Goal: Task Accomplishment & Management: Manage account settings

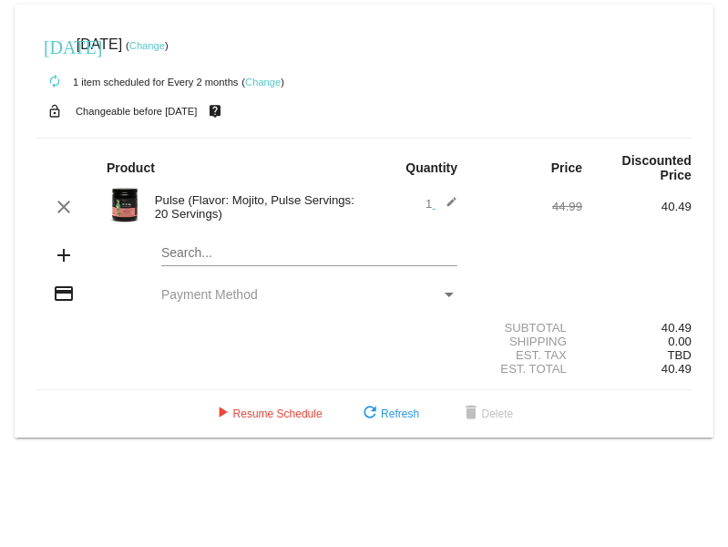
click at [198, 396] on mat-card-actions "play_arrow Resume Schedule refresh Refresh delete Delete" at bounding box center [364, 410] width 684 height 40
click at [239, 422] on button "play_arrow Resume Schedule" at bounding box center [267, 413] width 140 height 33
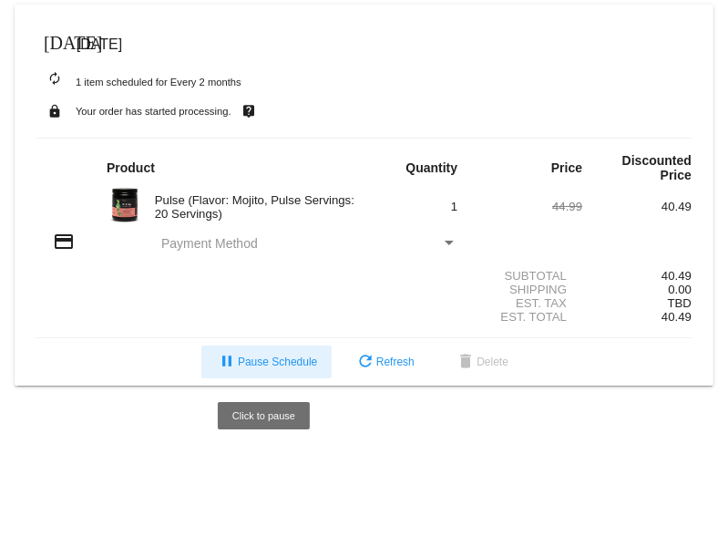
click at [222, 364] on mat-icon "pause" at bounding box center [227, 363] width 22 height 22
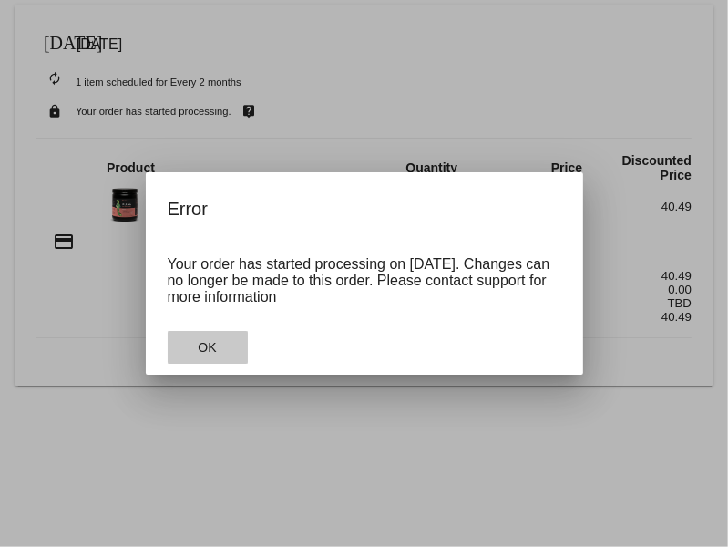
click at [215, 343] on span "OK" at bounding box center [207, 347] width 18 height 15
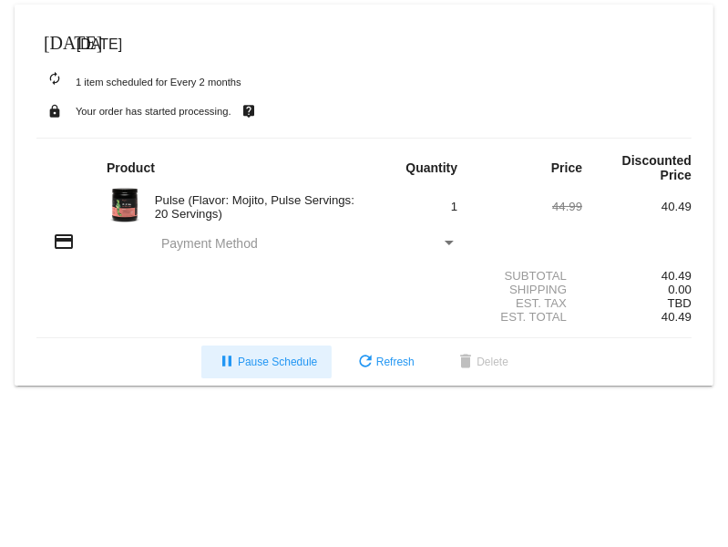
click at [202, 242] on span "Payment Method" at bounding box center [209, 243] width 97 height 15
click at [449, 244] on div "Payment Method" at bounding box center [449, 243] width 9 height 5
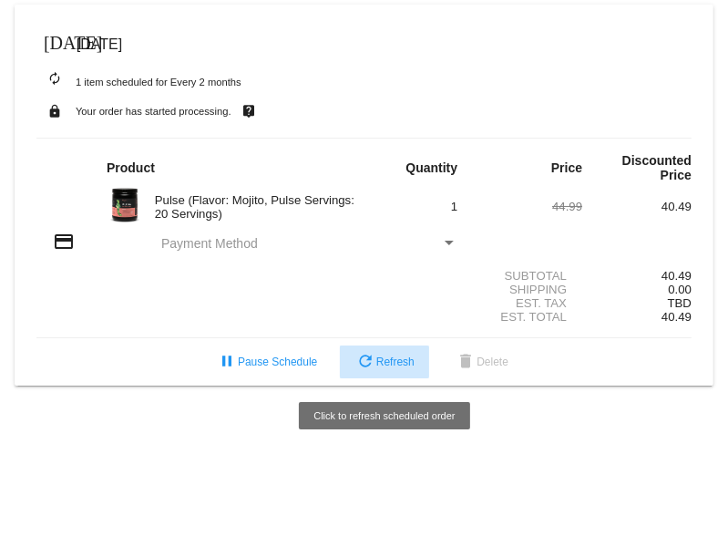
click at [387, 363] on span "refresh Refresh" at bounding box center [384, 361] width 60 height 13
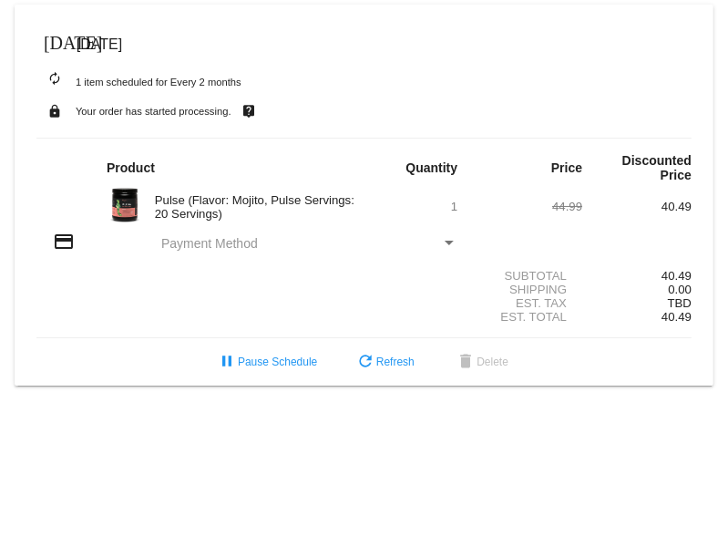
click at [450, 241] on div "Payment Method" at bounding box center [449, 243] width 16 height 15
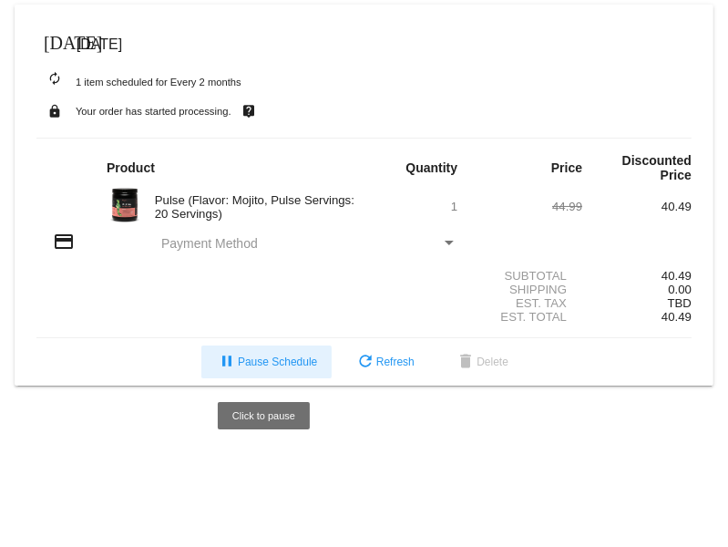
click at [261, 372] on button "pause Pause Schedule" at bounding box center [266, 361] width 130 height 33
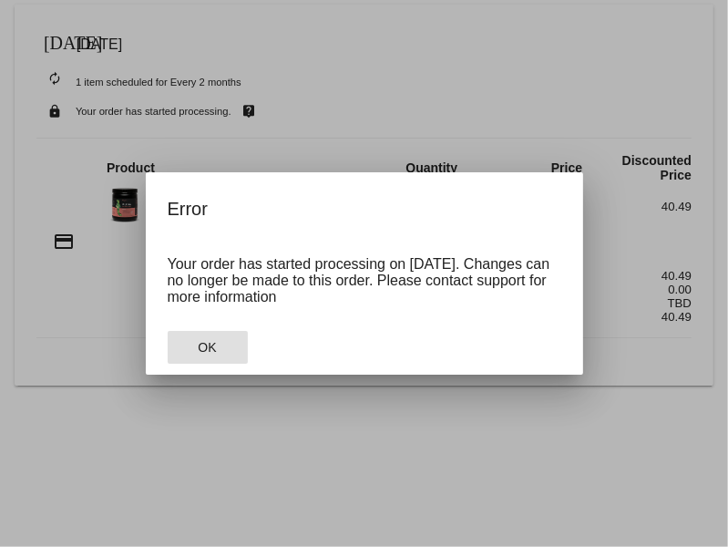
click at [183, 346] on button "OK" at bounding box center [208, 347] width 80 height 33
